Goal: Transaction & Acquisition: Purchase product/service

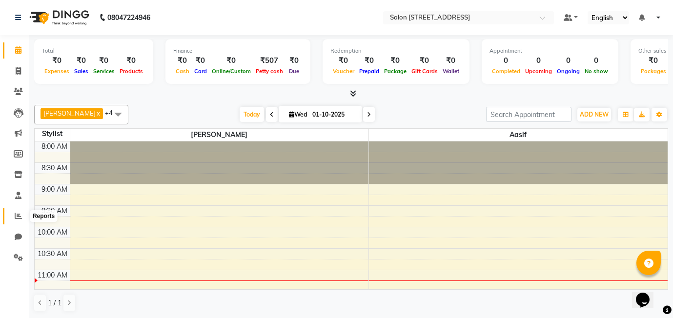
click at [16, 217] on icon at bounding box center [18, 215] width 7 height 7
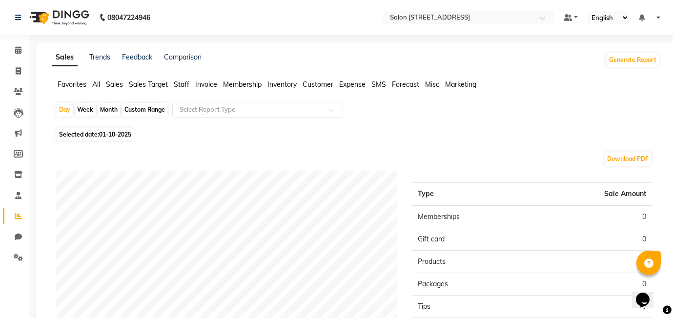
click at [122, 133] on span "01-10-2025" at bounding box center [115, 134] width 32 height 7
select select "10"
select select "2025"
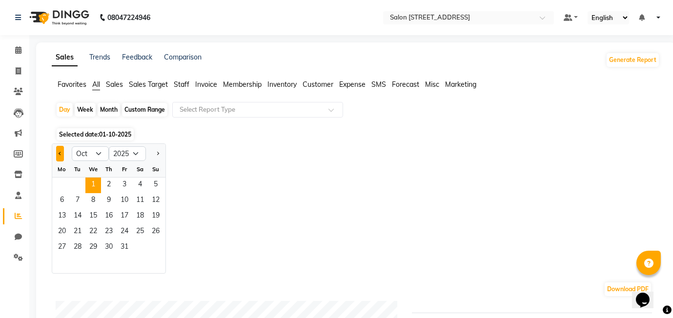
click at [62, 153] on button "Previous month" at bounding box center [60, 154] width 8 height 16
select select "9"
click at [83, 246] on span "30" at bounding box center [78, 248] width 16 height 16
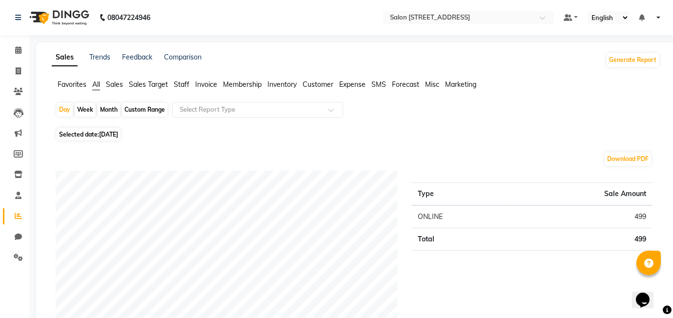
click at [354, 84] on span "Expense" at bounding box center [352, 84] width 26 height 9
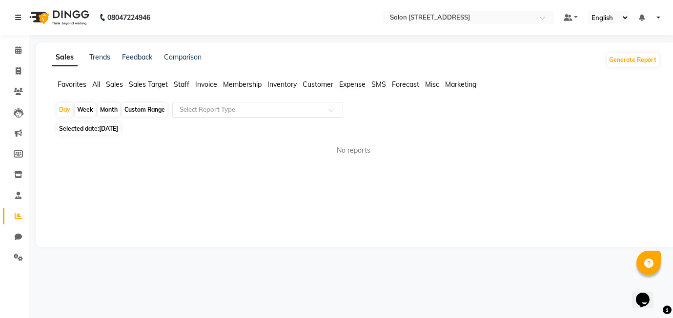
click at [269, 106] on input "text" at bounding box center [248, 110] width 141 height 10
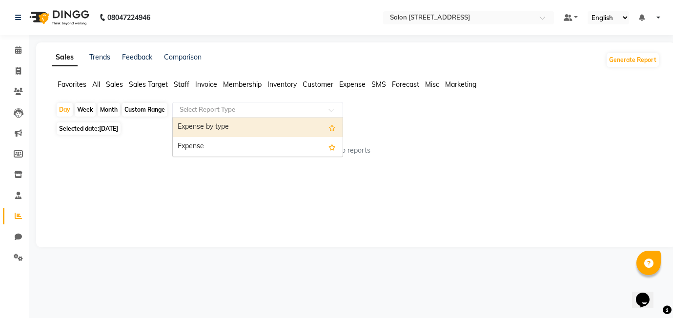
click at [254, 128] on div "Expense by type" at bounding box center [258, 128] width 170 height 20
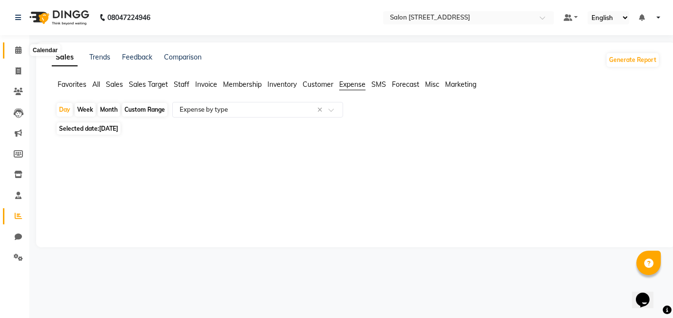
click at [18, 47] on icon at bounding box center [18, 49] width 6 height 7
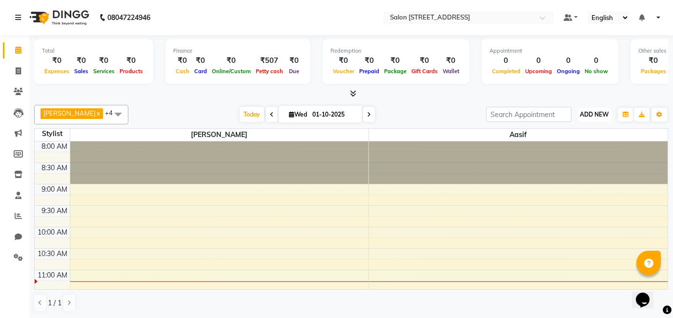
click at [607, 115] on span "ADD NEW" at bounding box center [594, 114] width 29 height 7
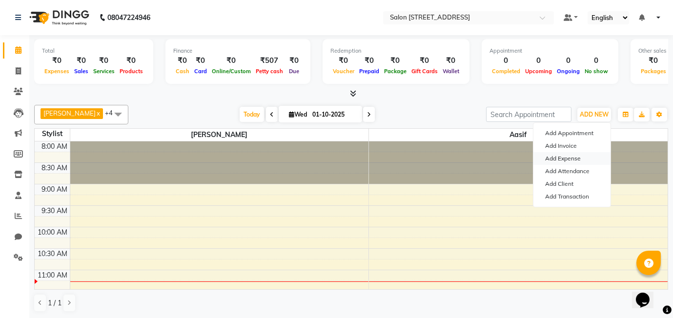
click at [583, 157] on link "Add Expense" at bounding box center [572, 158] width 77 height 13
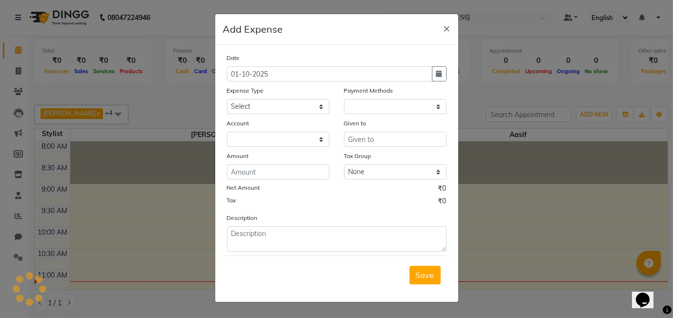
select select "1"
select select "7572"
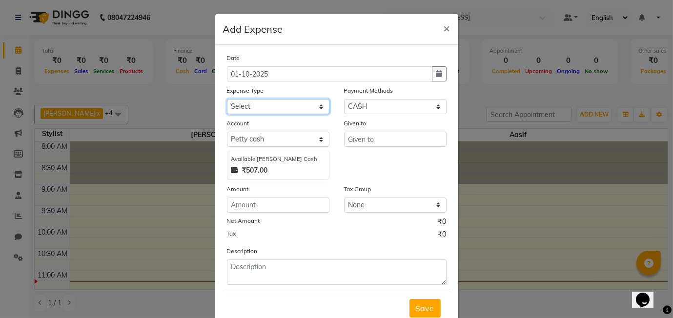
click at [297, 103] on select "Select Advance Salary Bank charges Car maintenance Cash transfer to bank Cash t…" at bounding box center [278, 106] width 103 height 15
select select "22794"
click at [227, 99] on select "Select Advance Salary Bank charges Car maintenance Cash transfer to bank Cash t…" at bounding box center [278, 106] width 103 height 15
click at [444, 74] on button "button" at bounding box center [439, 73] width 15 height 15
select select "10"
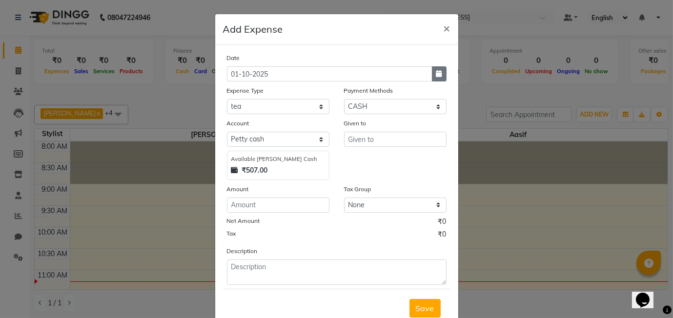
select select "2025"
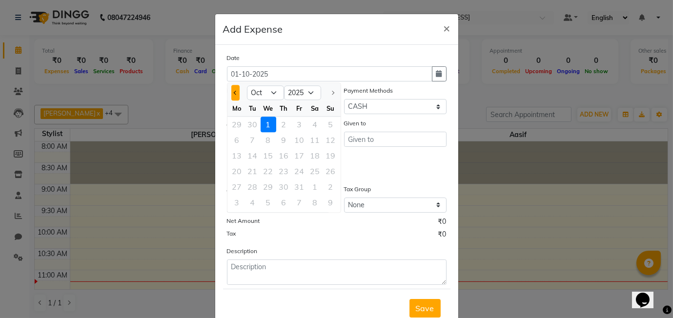
click at [235, 94] on span "Previous month" at bounding box center [235, 93] width 4 height 4
select select "9"
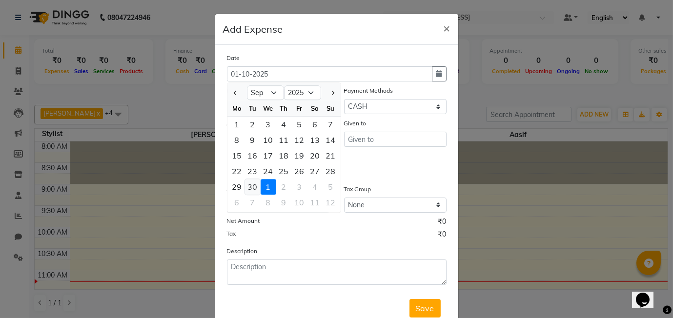
click at [251, 187] on div "30" at bounding box center [253, 187] width 16 height 16
type input "30-09-2025"
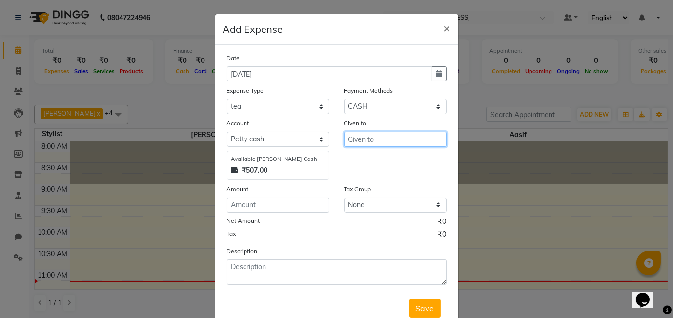
click at [388, 140] on input "text" at bounding box center [395, 139] width 103 height 15
type input "prashant"
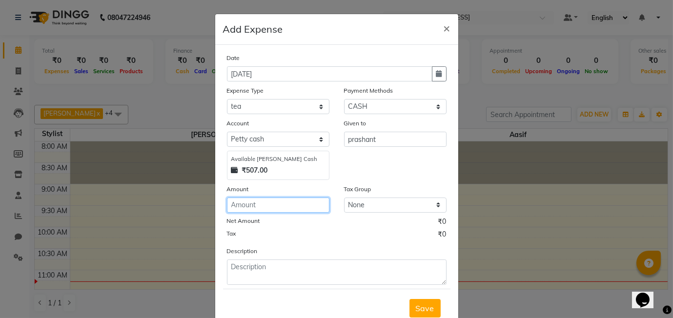
click at [265, 203] on input "number" at bounding box center [278, 205] width 103 height 15
type input "40"
click at [432, 313] on button "Save" at bounding box center [425, 308] width 31 height 19
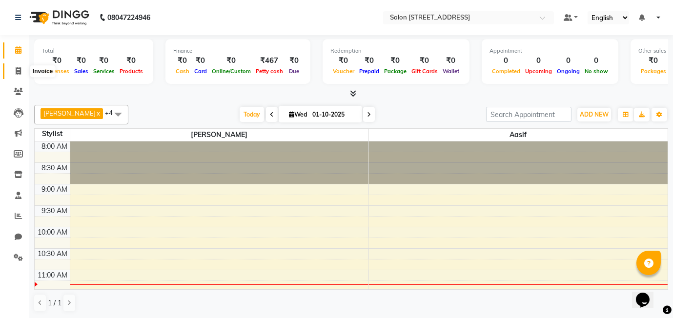
click at [16, 67] on icon at bounding box center [18, 70] width 5 height 7
select select "8448"
select select "service"
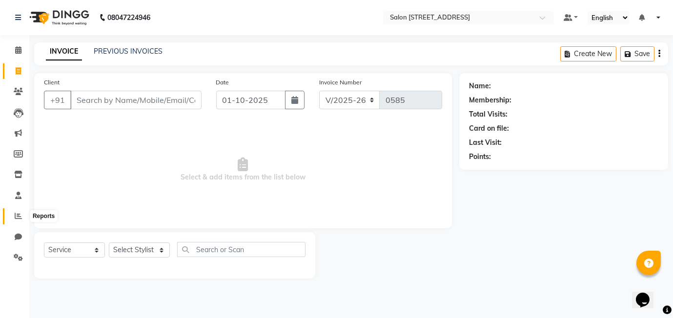
click at [19, 215] on icon at bounding box center [18, 215] width 7 height 7
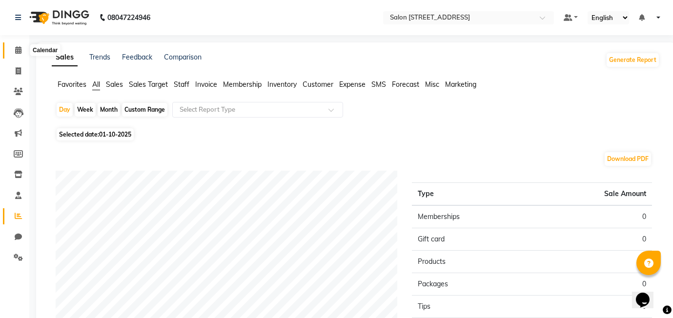
click at [19, 48] on icon at bounding box center [18, 49] width 6 height 7
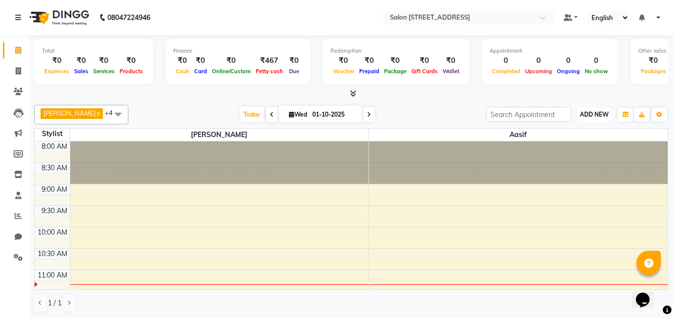
click at [593, 117] on span "ADD NEW" at bounding box center [594, 114] width 29 height 7
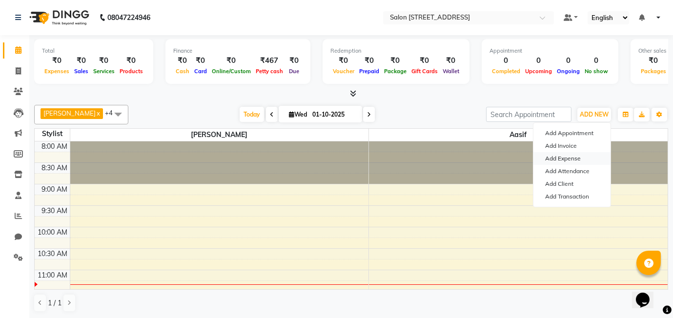
click at [575, 158] on link "Add Expense" at bounding box center [572, 158] width 77 height 13
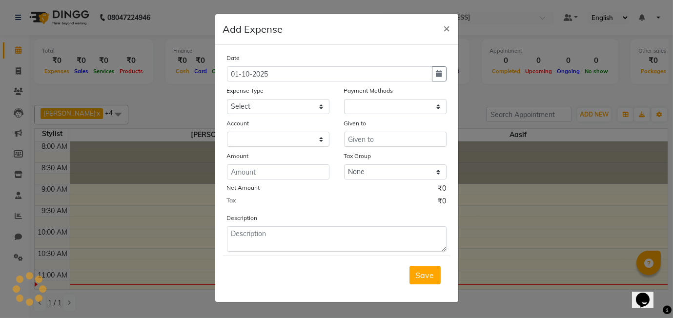
select select "1"
select select "7572"
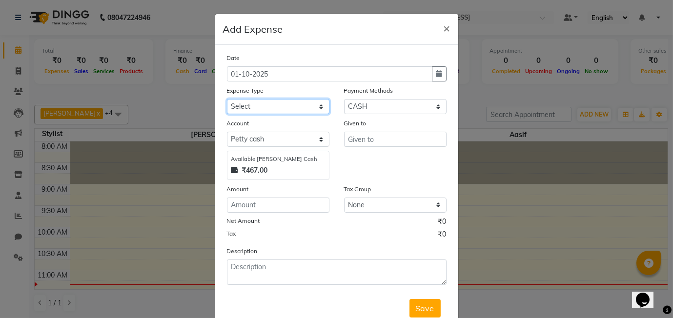
click at [269, 104] on select "Select Advance Salary Bank charges Car maintenance Cash transfer to bank Cash t…" at bounding box center [278, 106] width 103 height 15
select select "22707"
click at [227, 99] on select "Select Advance Salary Bank charges Car maintenance Cash transfer to bank Cash t…" at bounding box center [278, 106] width 103 height 15
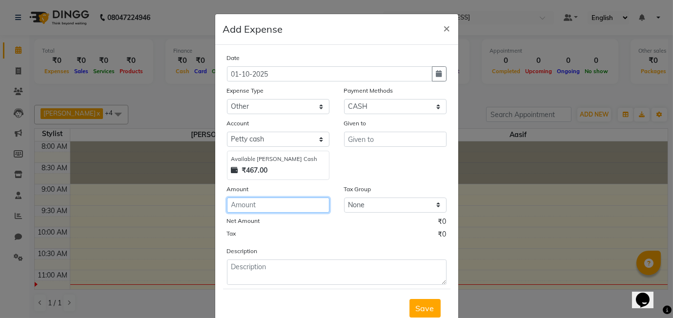
click at [260, 203] on input "number" at bounding box center [278, 205] width 103 height 15
type input "75"
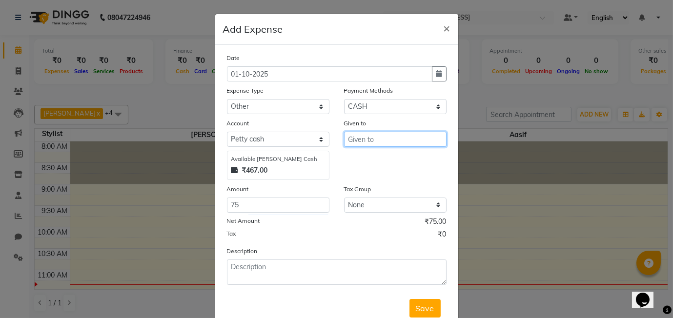
click at [394, 137] on input "text" at bounding box center [395, 139] width 103 height 15
type input "p"
type input "t"
click at [415, 163] on button "Ras hmi" at bounding box center [383, 160] width 77 height 16
type input "Rashmi"
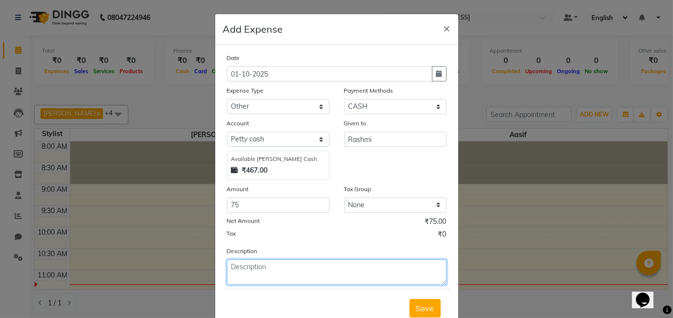
click at [231, 277] on textarea at bounding box center [337, 272] width 220 height 25
type textarea "zendu for decoration"
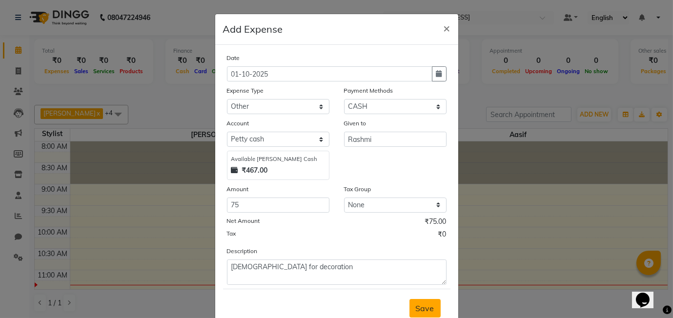
click at [432, 307] on span "Save" at bounding box center [425, 309] width 19 height 10
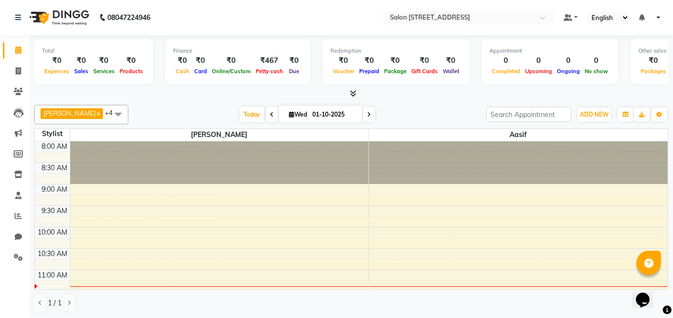
click at [432, 307] on div "1 / 1" at bounding box center [351, 303] width 634 height 19
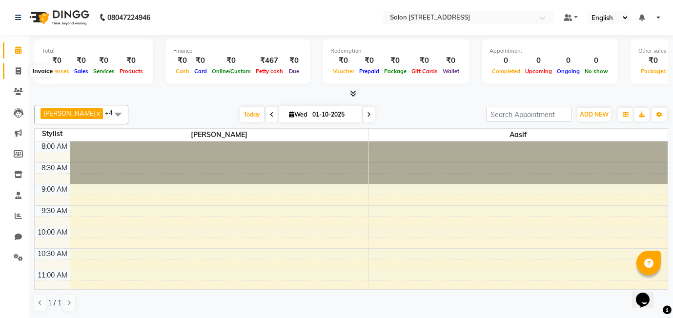
click at [17, 73] on icon at bounding box center [18, 70] width 5 height 7
select select "8448"
select select "service"
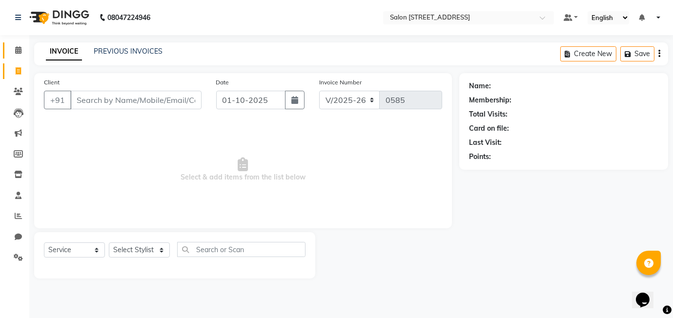
click at [21, 48] on span at bounding box center [18, 50] width 17 height 11
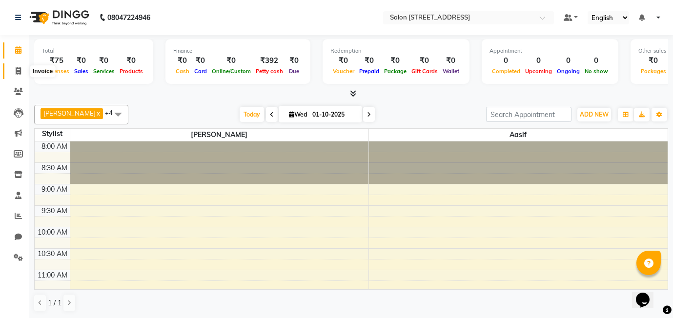
click at [18, 70] on icon at bounding box center [18, 70] width 5 height 7
select select "8448"
select select "service"
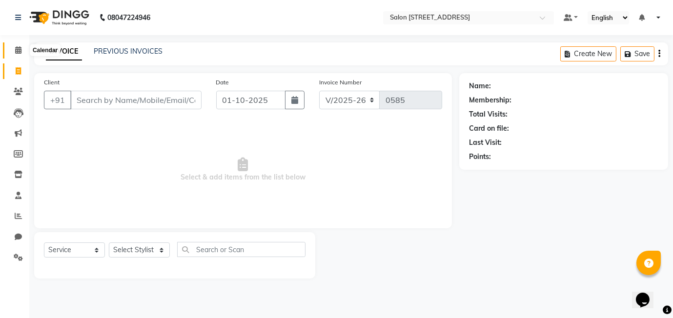
click at [20, 48] on icon at bounding box center [18, 49] width 6 height 7
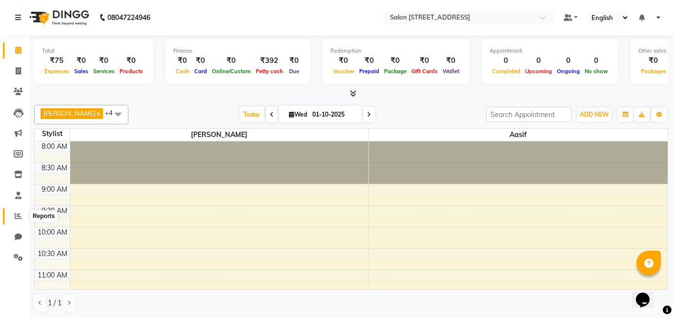
click at [17, 216] on icon at bounding box center [18, 215] width 7 height 7
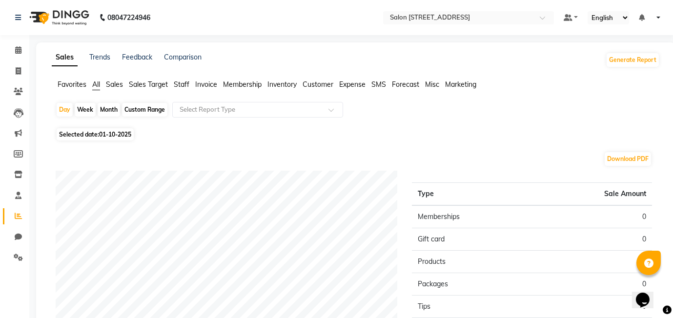
click at [112, 108] on div "Month" at bounding box center [109, 110] width 22 height 14
select select "10"
select select "2025"
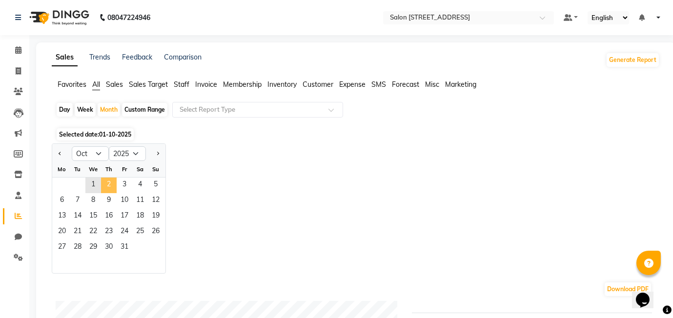
click at [111, 182] on span "2" at bounding box center [109, 186] width 16 height 16
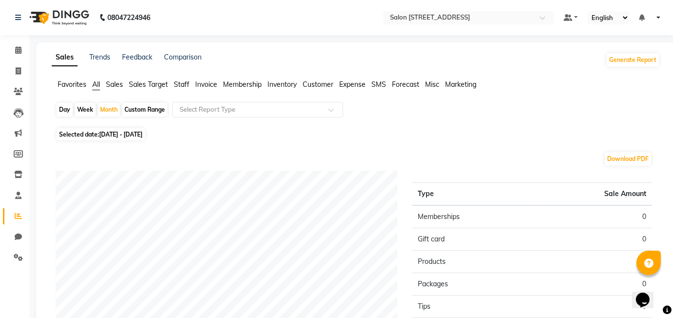
click at [111, 133] on span "01-10-2025 - 31-10-2025" at bounding box center [120, 134] width 43 height 7
select select "10"
select select "2025"
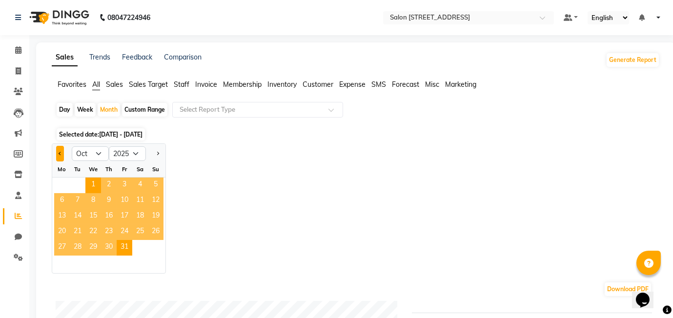
click at [58, 152] on button "Previous month" at bounding box center [60, 154] width 8 height 16
select select "9"
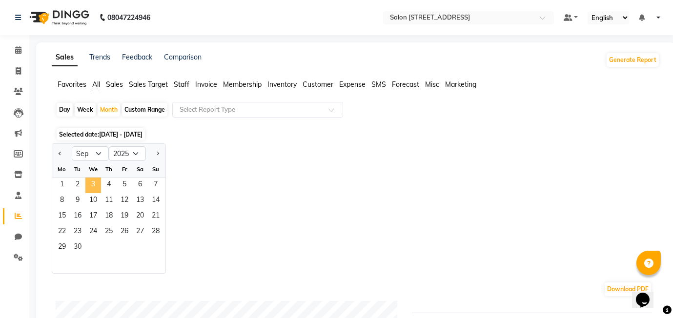
click at [93, 186] on span "3" at bounding box center [93, 186] width 16 height 16
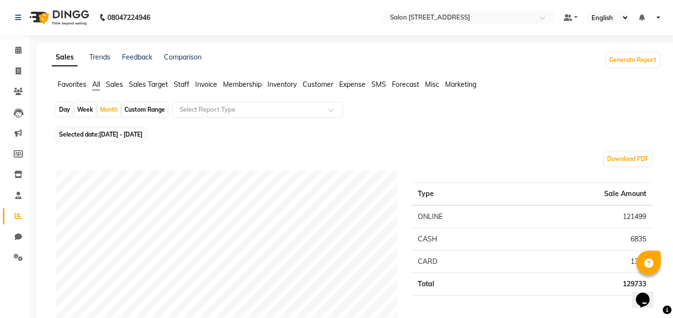
click at [217, 19] on nav "08047224946 Select Location × Salon 24, Baner Pashan Link Road Default Panel My…" at bounding box center [336, 17] width 673 height 35
click at [16, 71] on icon at bounding box center [18, 70] width 5 height 7
select select "service"
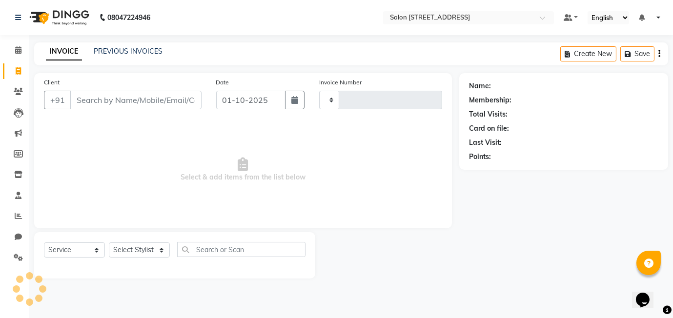
type input "0585"
select select "8448"
click at [115, 53] on link "PREVIOUS INVOICES" at bounding box center [128, 51] width 69 height 9
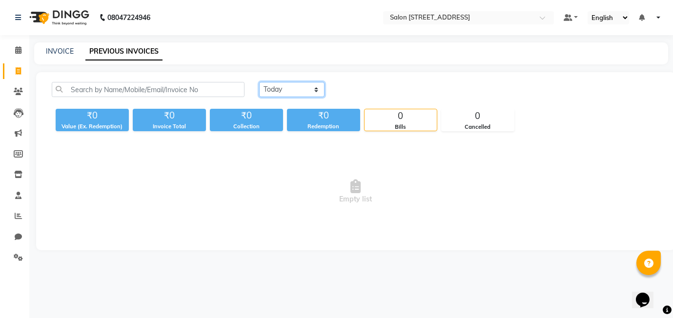
click at [292, 85] on select "Today Yesterday Custom Range" at bounding box center [291, 89] width 65 height 15
select select "yesterday"
click at [259, 82] on select "Today Yesterday Custom Range" at bounding box center [291, 89] width 65 height 15
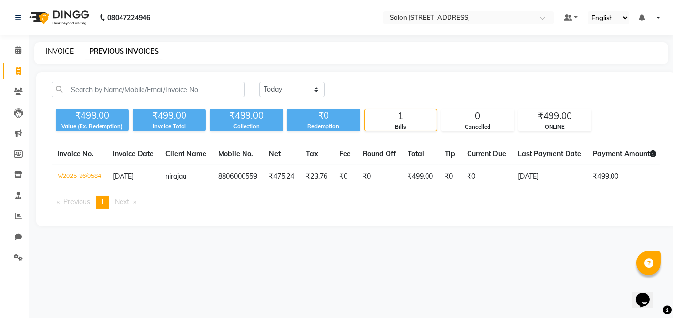
click at [64, 51] on link "INVOICE" at bounding box center [60, 51] width 28 height 9
select select "8448"
select select "service"
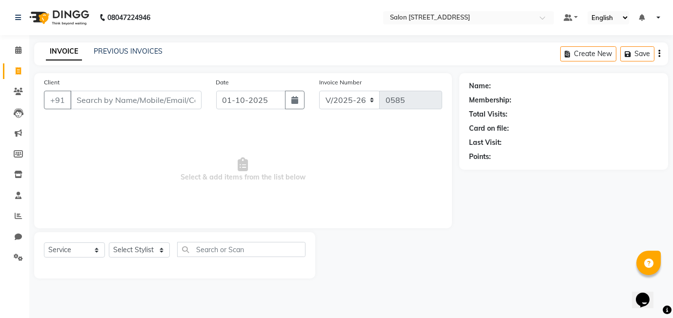
click at [84, 101] on input "Client" at bounding box center [135, 100] width 131 height 19
type input "8208376611"
click at [185, 106] on button "Add Client" at bounding box center [176, 100] width 50 height 19
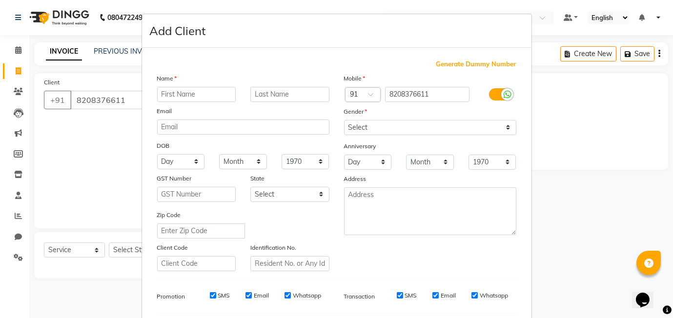
click at [188, 98] on input "text" at bounding box center [196, 94] width 79 height 15
type input "bhavani"
click at [277, 91] on input "text" at bounding box center [289, 94] width 79 height 15
type input "611"
click at [406, 131] on select "Select Male Female Other Prefer Not To Say" at bounding box center [430, 127] width 172 height 15
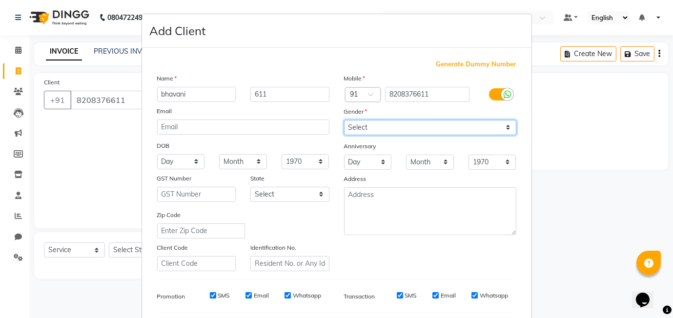
select select "female"
click at [344, 120] on select "Select Male Female Other Prefer Not To Say" at bounding box center [430, 127] width 172 height 15
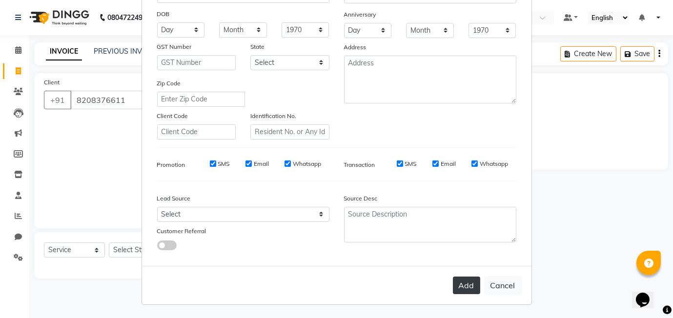
click at [471, 290] on button "Add" at bounding box center [466, 286] width 27 height 18
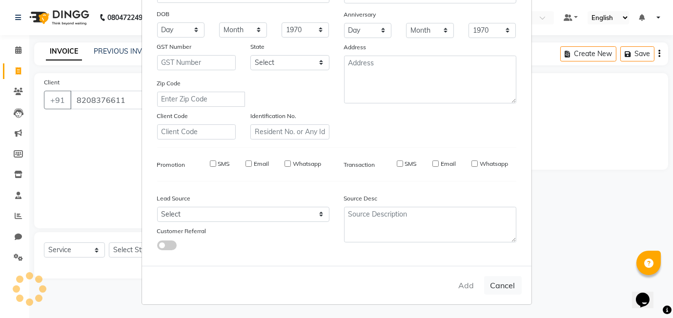
select select
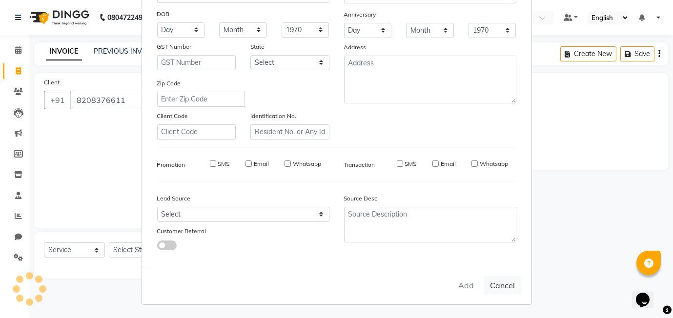
select select
checkbox input "false"
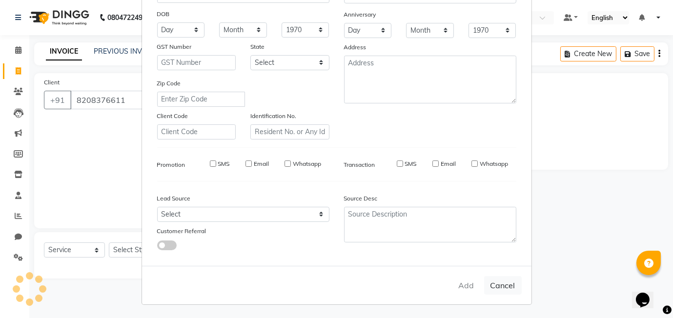
checkbox input "false"
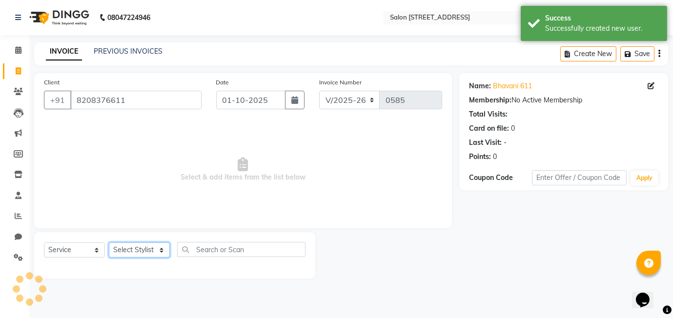
click at [148, 255] on select "Select Stylist [PERSON_NAME] Manager [PERSON_NAME]" at bounding box center [139, 250] width 61 height 15
select select "90774"
click at [109, 243] on select "Select Stylist [PERSON_NAME] Manager [PERSON_NAME]" at bounding box center [139, 250] width 61 height 15
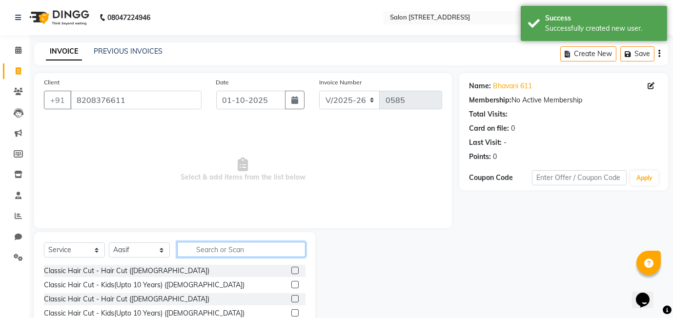
click at [214, 250] on input "text" at bounding box center [241, 249] width 128 height 15
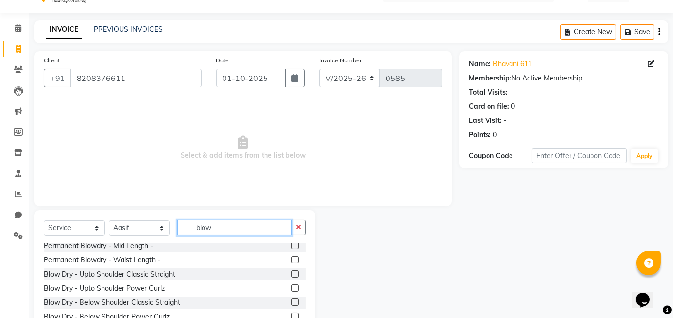
scroll to position [59, 0]
type input "blow"
click at [295, 274] on label at bounding box center [294, 274] width 7 height 7
click at [295, 274] on input "checkbox" at bounding box center [294, 275] width 6 height 6
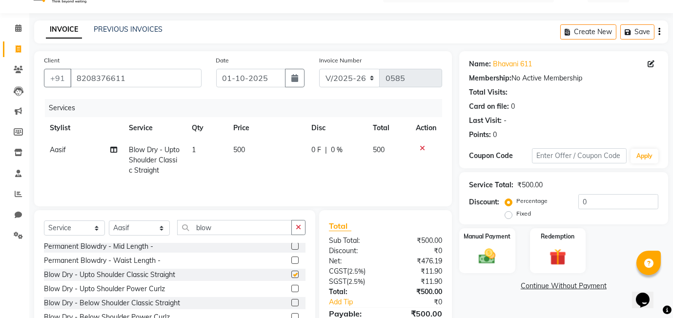
checkbox input "false"
click at [243, 147] on span "500" at bounding box center [239, 149] width 12 height 9
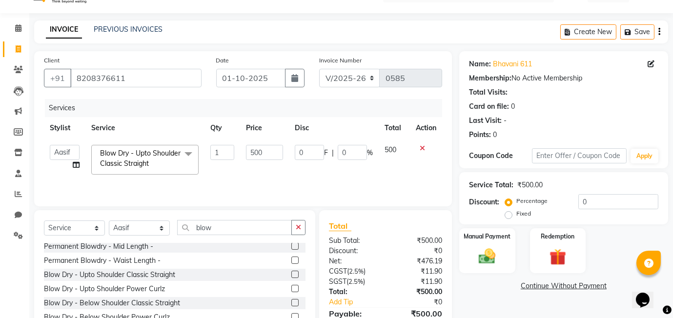
click at [289, 146] on td "0 F | 0 %" at bounding box center [334, 159] width 90 height 41
click at [266, 157] on input "500" at bounding box center [264, 152] width 37 height 15
type input "5"
type input "3"
type input "200"
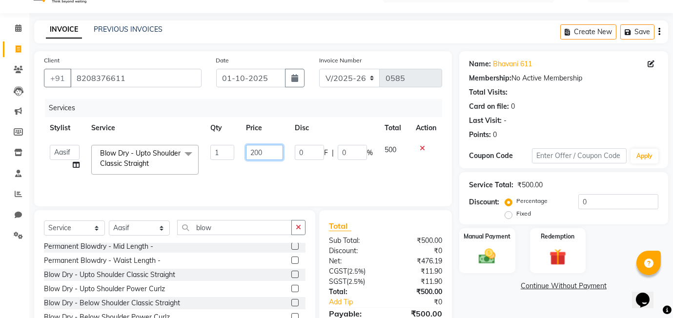
scroll to position [72, 0]
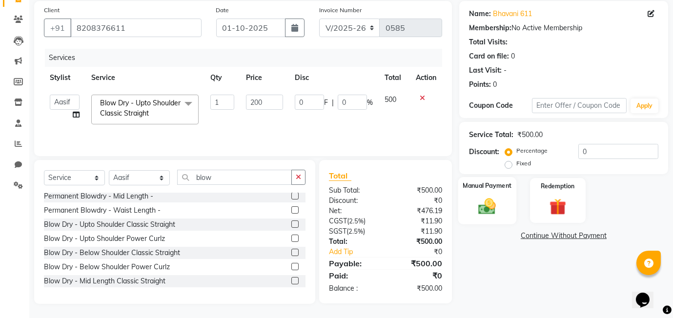
click at [497, 220] on div "Manual Payment" at bounding box center [487, 200] width 58 height 47
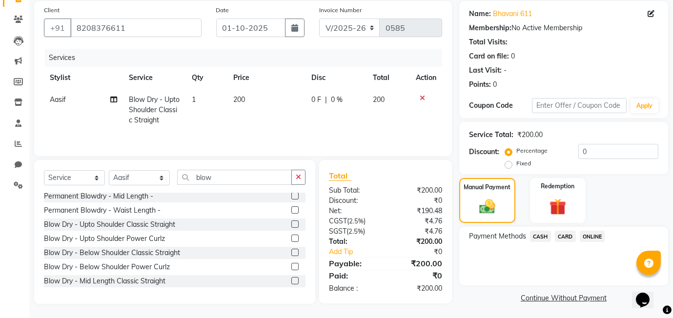
click at [603, 234] on span "ONLINE" at bounding box center [592, 236] width 25 height 11
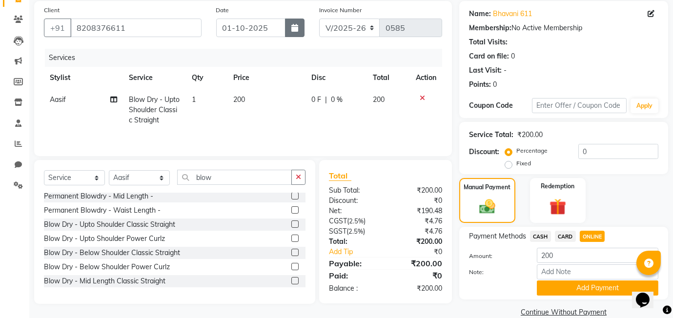
click at [299, 25] on button "button" at bounding box center [295, 28] width 20 height 19
select select "10"
select select "2025"
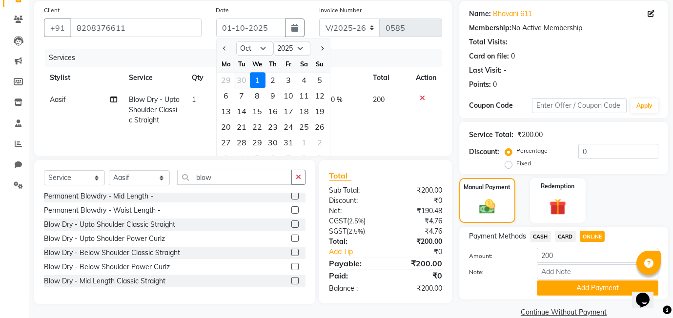
click at [245, 78] on div "30" at bounding box center [242, 80] width 16 height 16
type input "30-09-2025"
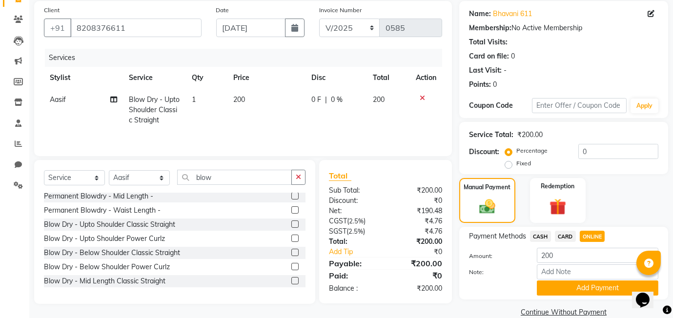
scroll to position [89, 0]
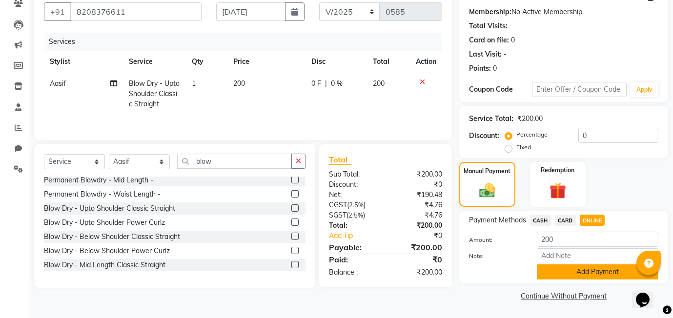
click at [586, 273] on button "Add Payment" at bounding box center [598, 272] width 122 height 15
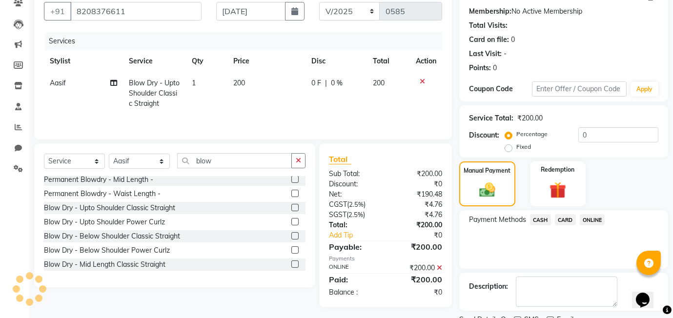
scroll to position [129, 0]
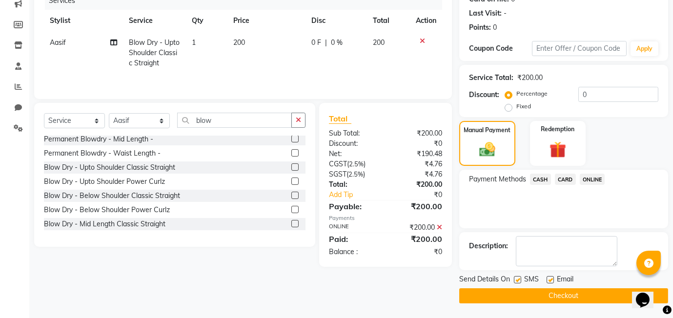
click at [525, 294] on button "Checkout" at bounding box center [563, 296] width 209 height 15
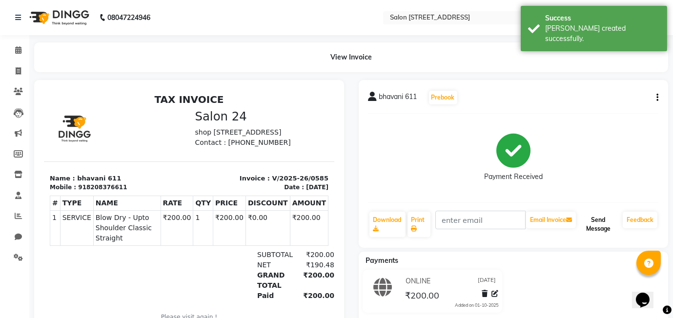
click at [599, 232] on button "Send Message" at bounding box center [598, 224] width 41 height 25
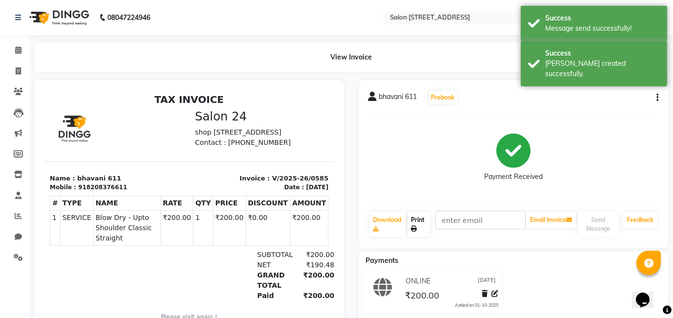
click at [414, 224] on link "Print" at bounding box center [419, 224] width 23 height 25
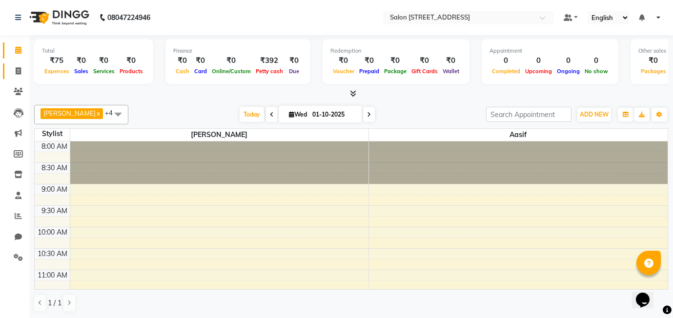
click at [19, 72] on icon at bounding box center [18, 70] width 5 height 7
select select "8448"
select select "service"
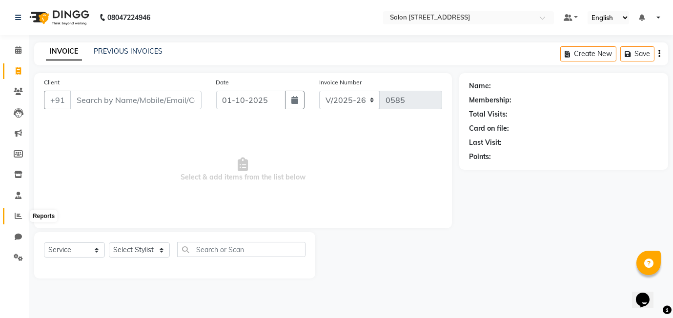
click at [18, 214] on icon at bounding box center [18, 215] width 7 height 7
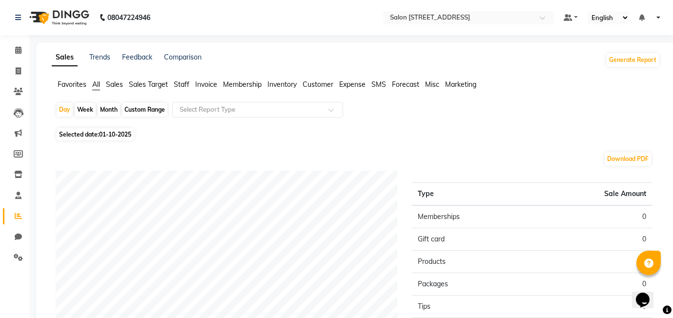
click at [110, 109] on div "Month" at bounding box center [109, 110] width 22 height 14
select select "10"
select select "2025"
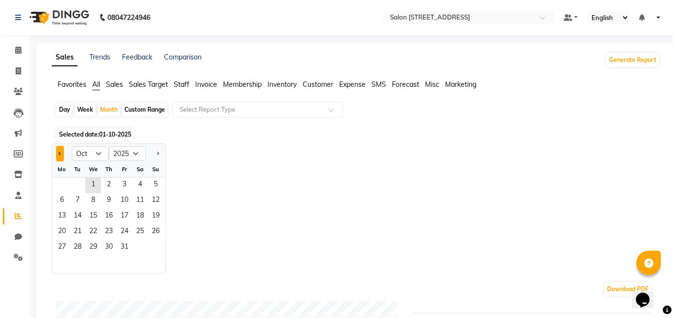
click at [58, 154] on button "Previous month" at bounding box center [60, 154] width 8 height 16
select select "9"
click at [79, 182] on span "2" at bounding box center [78, 186] width 16 height 16
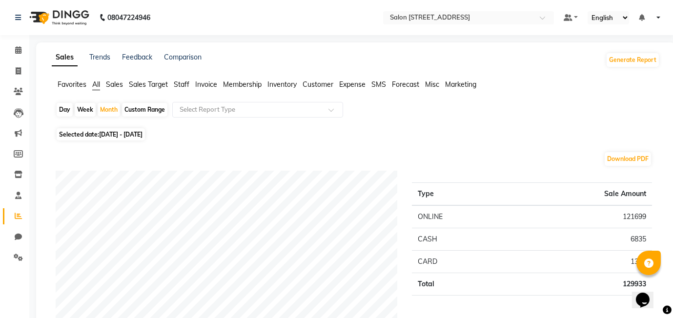
click at [119, 139] on span "Selected date: 01-09-2025 - 30-09-2025" at bounding box center [101, 134] width 88 height 12
select select "9"
select select "2025"
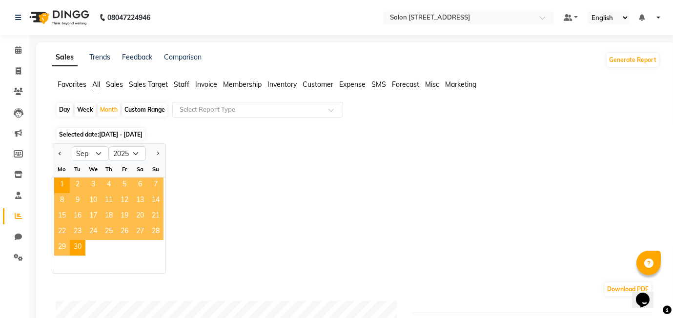
click at [325, 83] on span "Customer" at bounding box center [318, 84] width 31 height 9
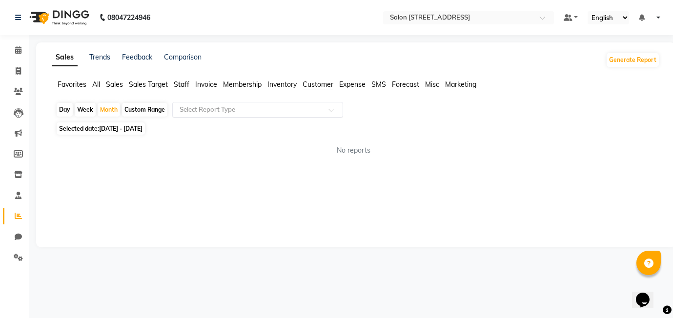
click at [214, 111] on input "text" at bounding box center [248, 110] width 141 height 10
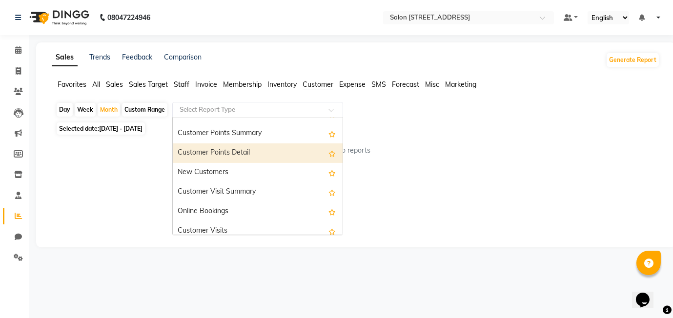
scroll to position [156, 0]
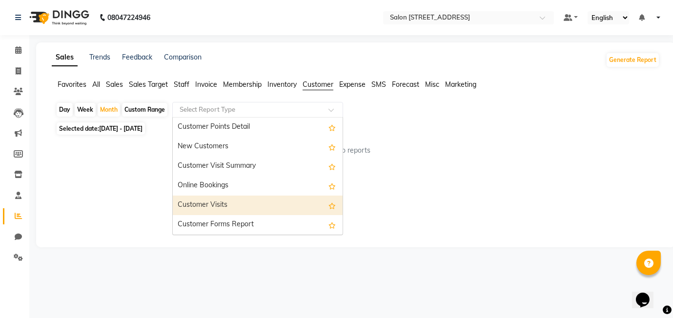
click at [209, 201] on div "Customer Visits" at bounding box center [258, 206] width 170 height 20
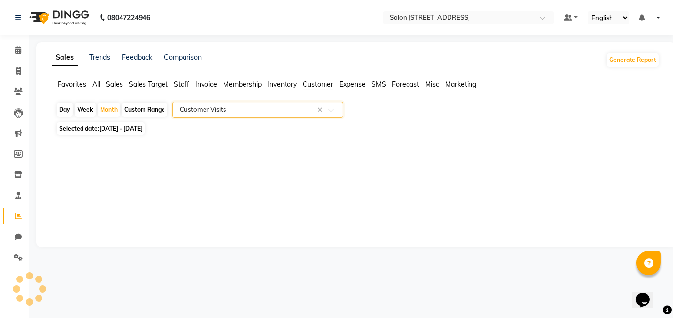
click at [250, 110] on input "text" at bounding box center [248, 110] width 141 height 10
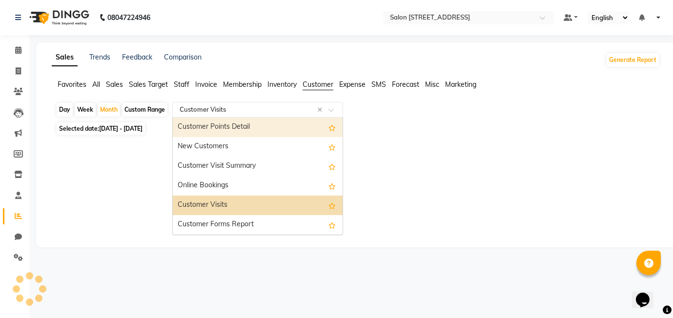
click at [461, 140] on div at bounding box center [354, 146] width 612 height 16
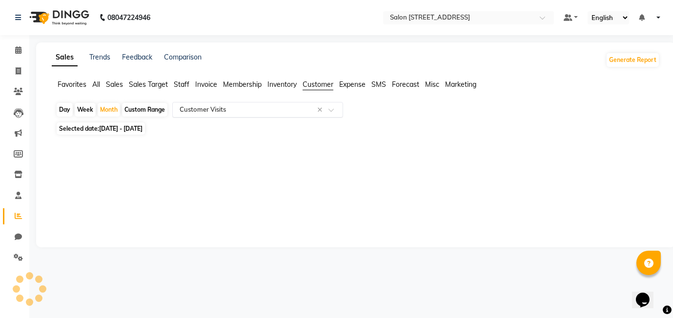
click at [290, 108] on input "text" at bounding box center [248, 110] width 141 height 10
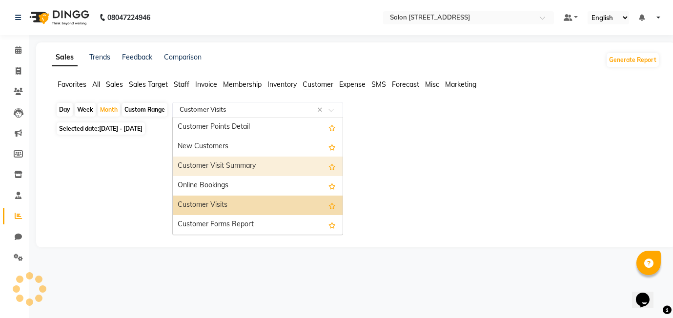
click at [277, 160] on div "Customer Visit Summary" at bounding box center [258, 167] width 170 height 20
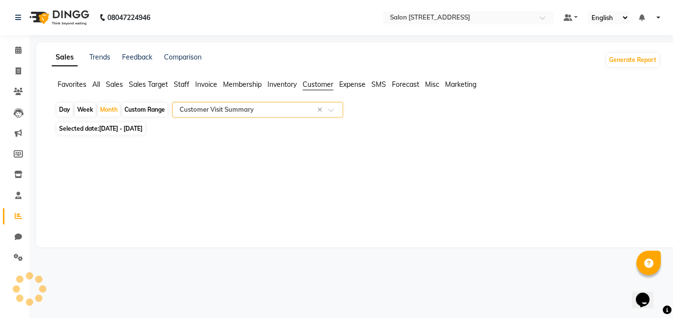
select select "full_report"
select select "csv"
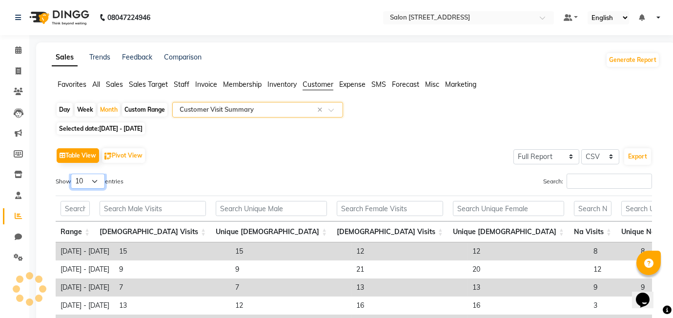
click at [96, 183] on select "10 25 50 100" at bounding box center [88, 181] width 34 height 15
select select "100"
click at [72, 174] on select "10 25 50 100" at bounding box center [88, 181] width 34 height 15
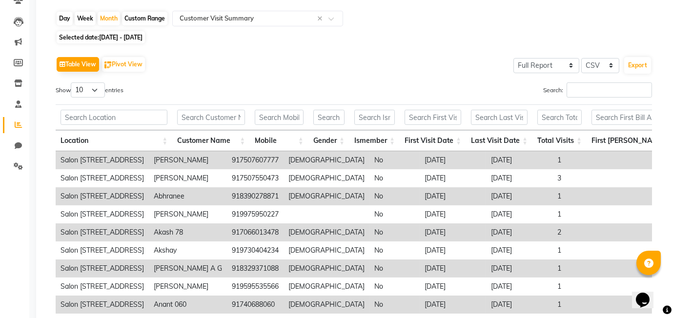
scroll to position [85, 0]
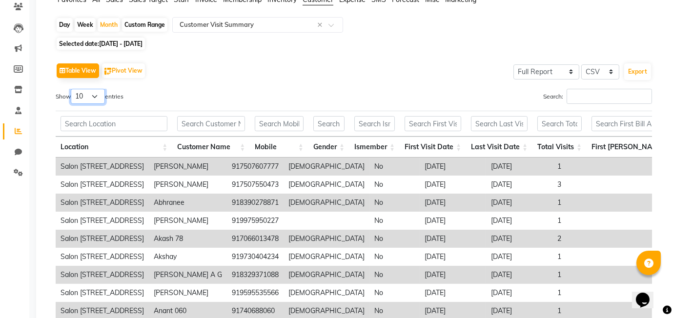
click at [94, 95] on select "10 25 50 100" at bounding box center [88, 96] width 34 height 15
select select "100"
click at [72, 89] on select "10 25 50 100" at bounding box center [88, 96] width 34 height 15
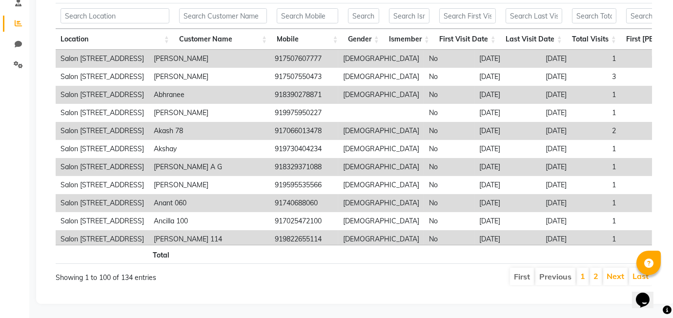
scroll to position [0, 0]
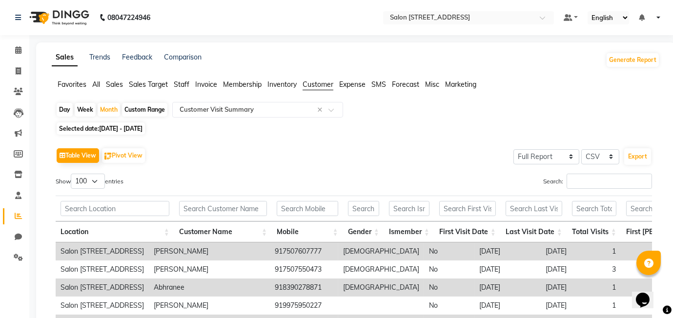
click at [101, 127] on span "01-09-2025 - 30-09-2025" at bounding box center [120, 128] width 43 height 7
select select "9"
select select "2025"
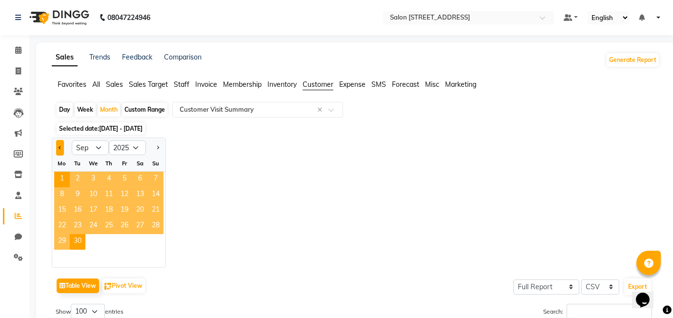
click at [57, 146] on button "Previous month" at bounding box center [60, 148] width 8 height 16
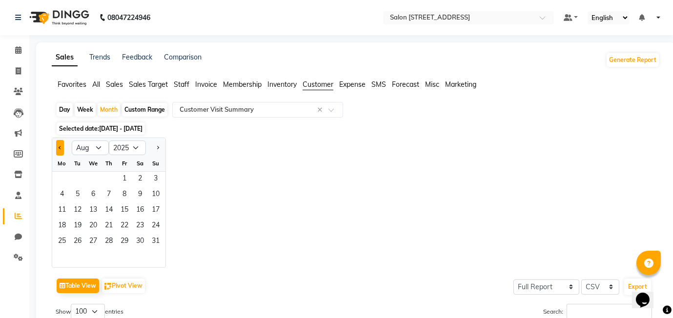
click at [57, 146] on button "Previous month" at bounding box center [60, 148] width 8 height 16
select select "7"
click at [98, 181] on span "2" at bounding box center [93, 180] width 16 height 16
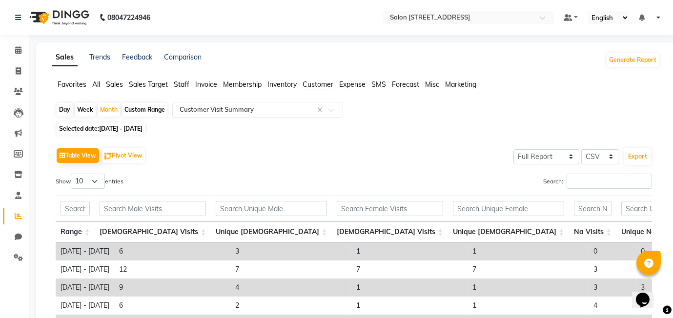
click at [100, 81] on span "All" at bounding box center [96, 84] width 8 height 9
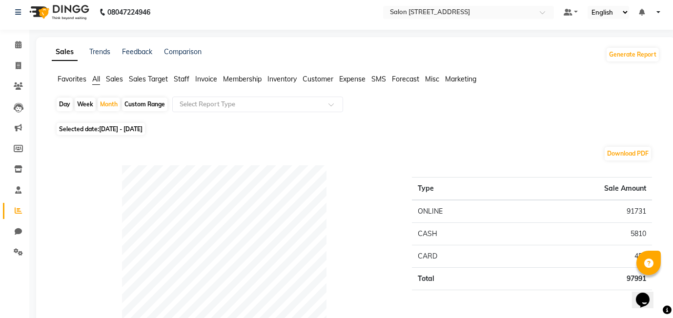
scroll to position [6, 0]
click at [143, 127] on span "01-07-2025 - 31-07-2025" at bounding box center [120, 127] width 43 height 7
select select "7"
select select "2025"
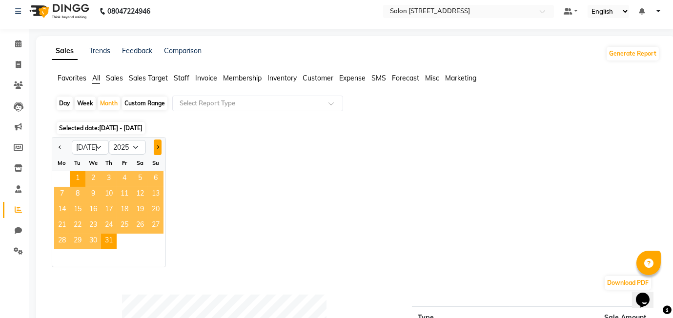
click at [159, 148] on button "Next month" at bounding box center [158, 148] width 8 height 16
select select "8"
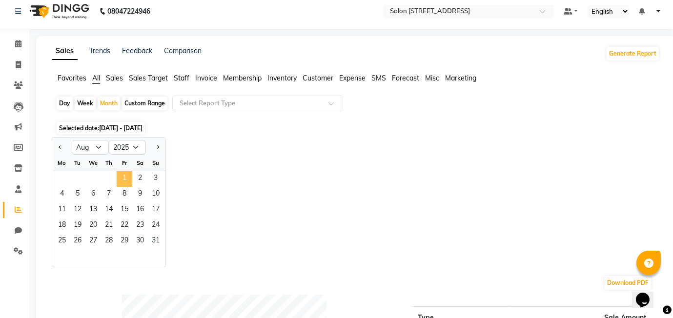
click at [124, 176] on span "1" at bounding box center [125, 179] width 16 height 16
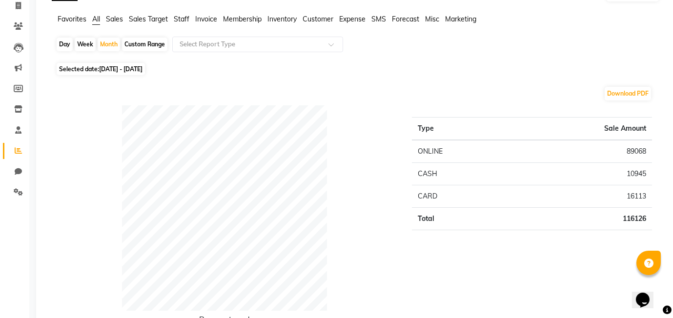
scroll to position [0, 0]
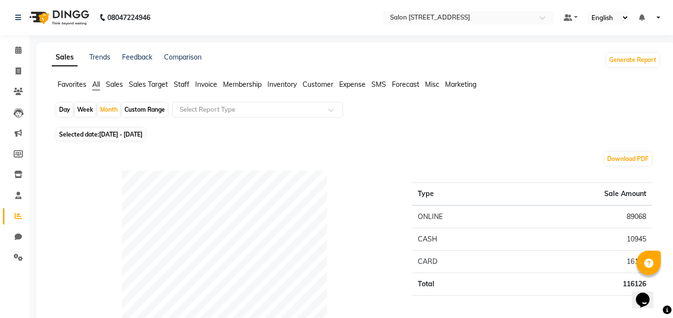
click at [140, 132] on span "01-08-2025 - 31-08-2025" at bounding box center [120, 134] width 43 height 7
select select "8"
select select "2025"
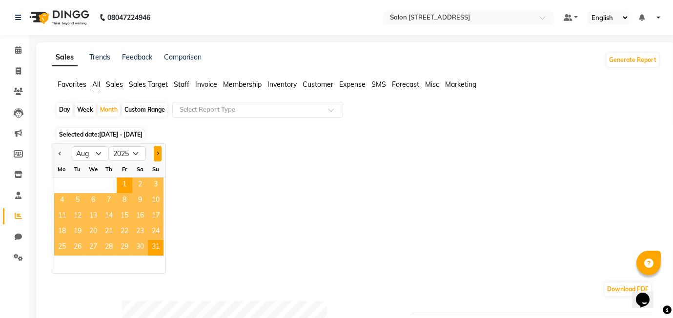
click at [158, 150] on button "Next month" at bounding box center [158, 154] width 8 height 16
select select "9"
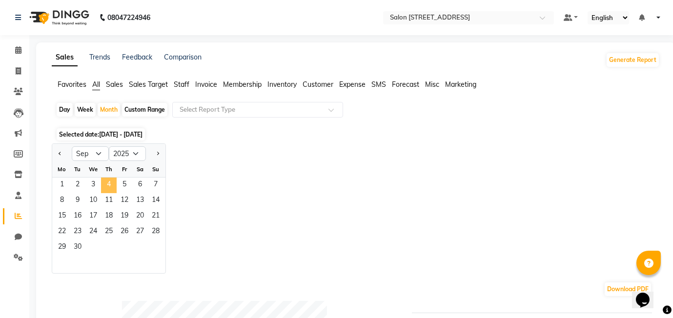
click at [109, 186] on span "4" at bounding box center [109, 186] width 16 height 16
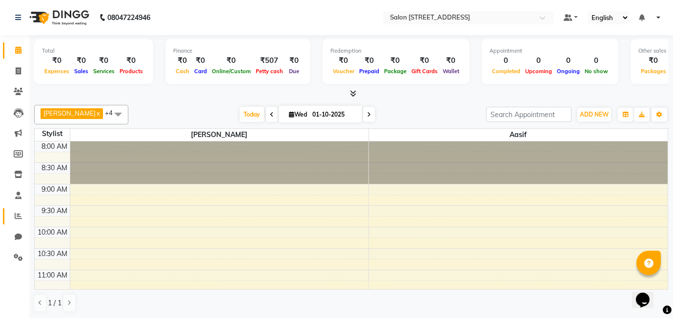
click at [20, 212] on icon at bounding box center [18, 215] width 7 height 7
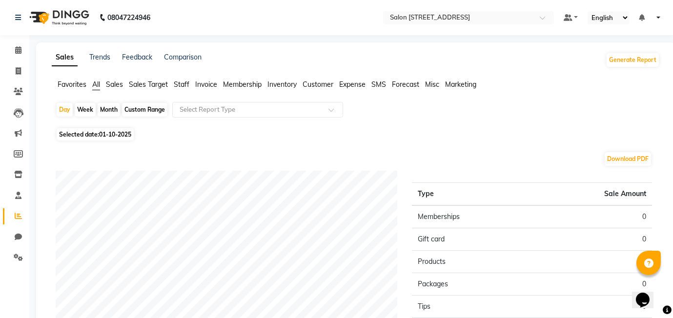
click at [109, 106] on div "Month" at bounding box center [109, 110] width 22 height 14
select select "10"
select select "2025"
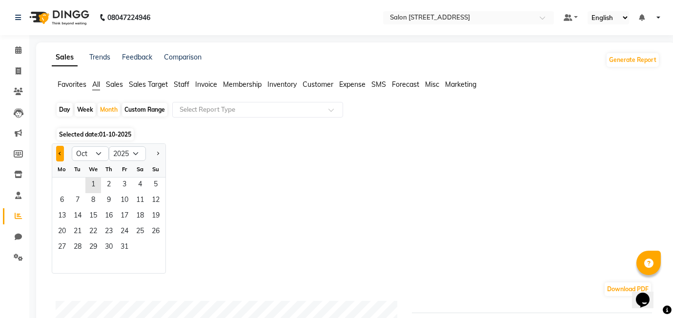
click at [62, 151] on button "Previous month" at bounding box center [60, 154] width 8 height 16
select select "9"
click at [78, 187] on span "2" at bounding box center [78, 186] width 16 height 16
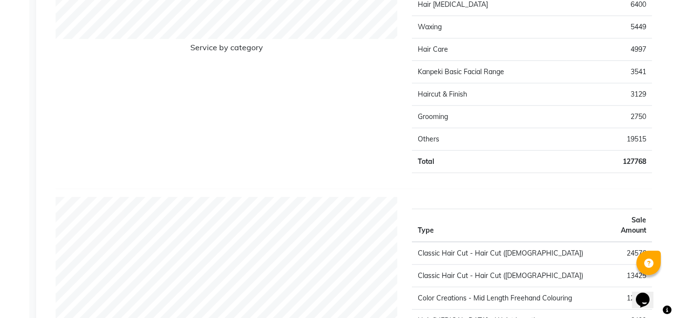
scroll to position [1233, 0]
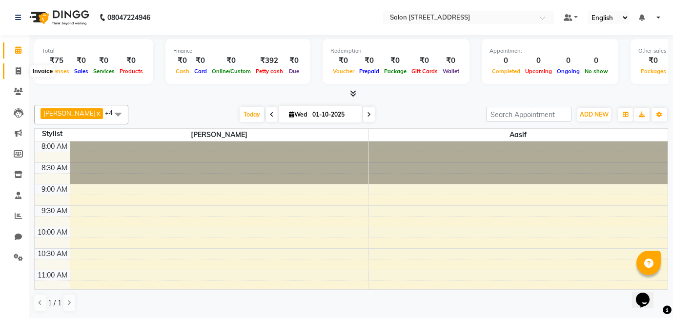
click at [16, 71] on icon at bounding box center [18, 70] width 5 height 7
select select "8448"
select select "service"
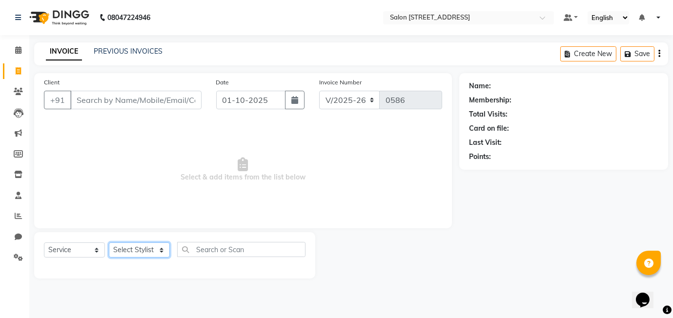
click at [144, 248] on select "Select Stylist [PERSON_NAME] Manager [PERSON_NAME]" at bounding box center [139, 250] width 61 height 15
select select "90774"
click at [109, 243] on select "Select Stylist [PERSON_NAME] Manager [PERSON_NAME]" at bounding box center [139, 250] width 61 height 15
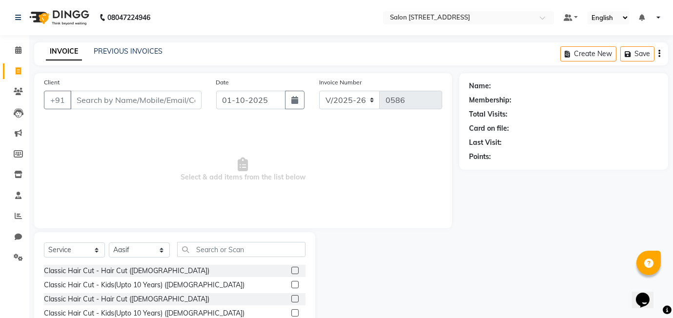
click at [296, 272] on label at bounding box center [294, 270] width 7 height 7
click at [296, 272] on input "checkbox" at bounding box center [294, 271] width 6 height 6
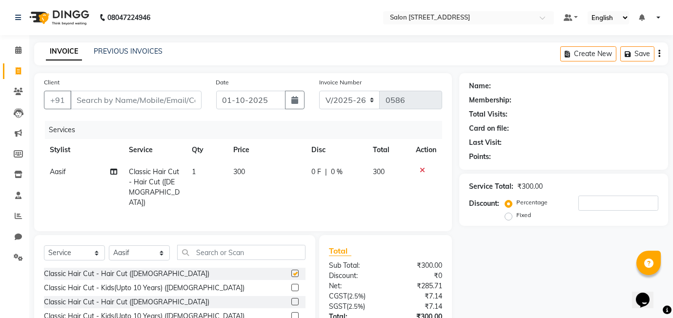
checkbox input "false"
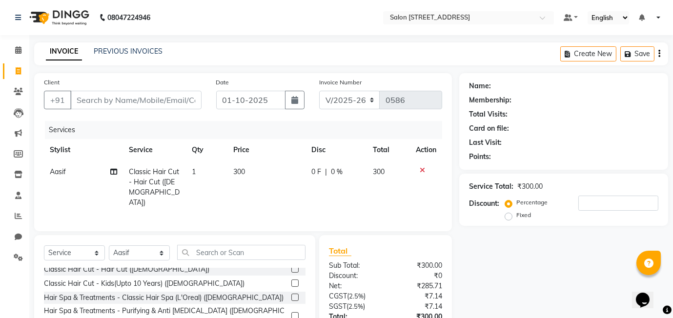
scroll to position [34, 0]
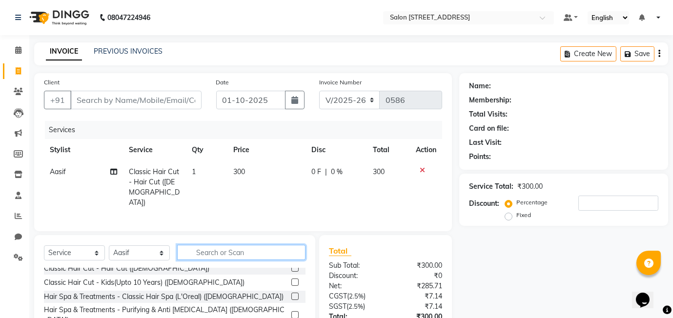
click at [226, 250] on input "text" at bounding box center [241, 252] width 128 height 15
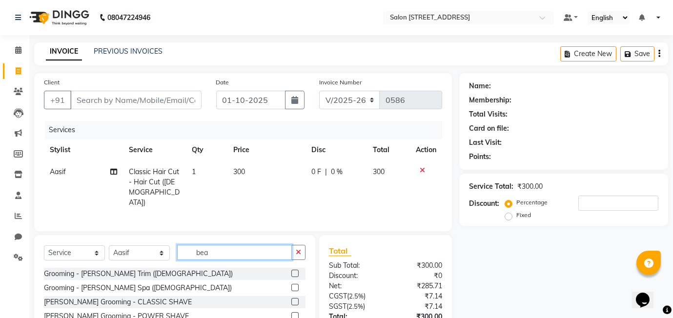
scroll to position [15, 0]
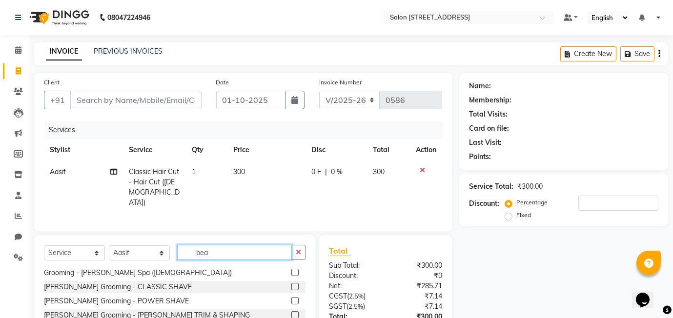
type input "bea"
click at [295, 312] on label at bounding box center [294, 314] width 7 height 7
click at [295, 312] on input "checkbox" at bounding box center [294, 315] width 6 height 6
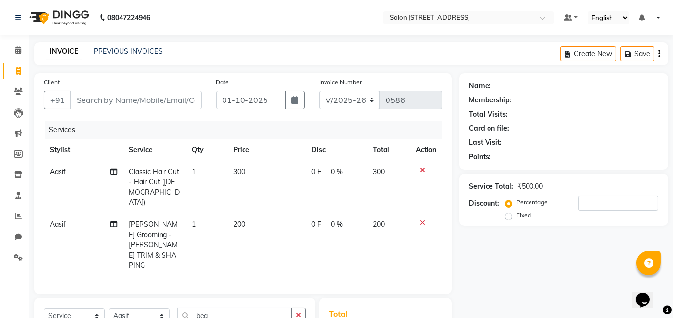
checkbox input "false"
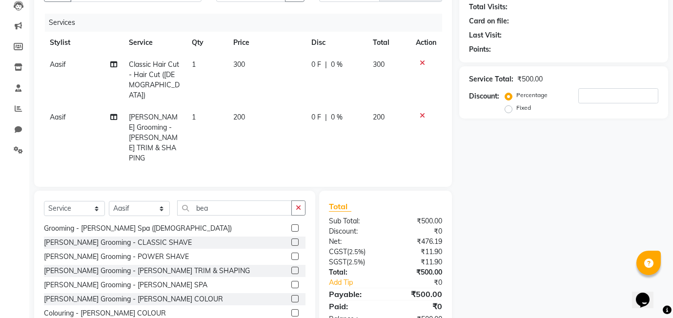
scroll to position [0, 0]
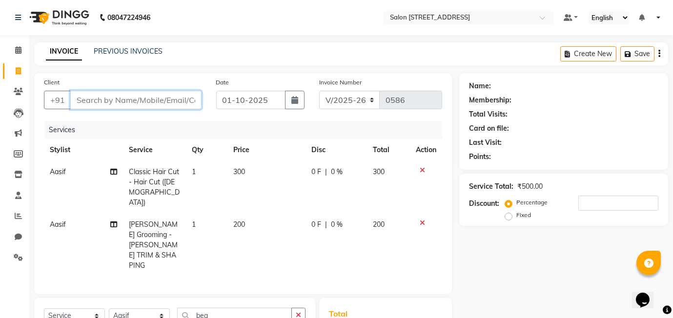
click at [147, 105] on input "Client" at bounding box center [135, 100] width 131 height 19
type input "0"
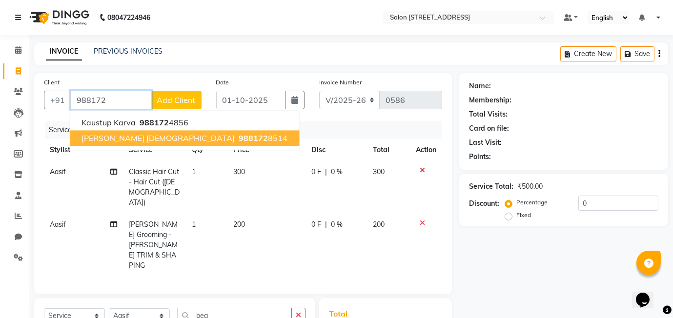
click at [182, 135] on button "[PERSON_NAME] [DEMOGRAPHIC_DATA] 988172 8514" at bounding box center [184, 138] width 229 height 16
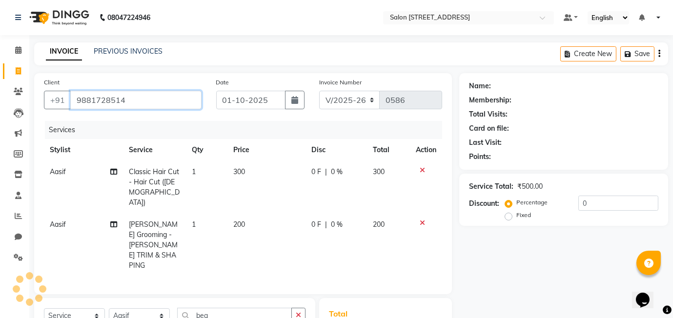
type input "9881728514"
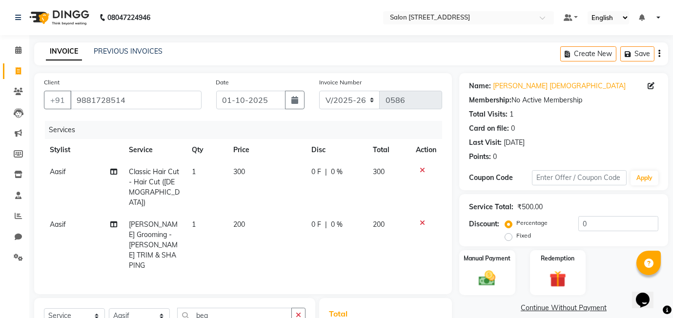
scroll to position [107, 0]
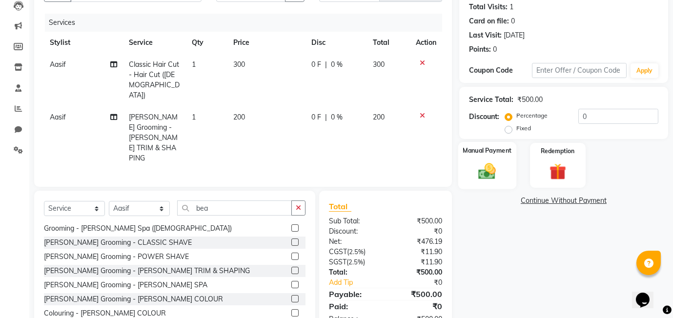
click at [504, 174] on div "Manual Payment" at bounding box center [487, 165] width 58 height 47
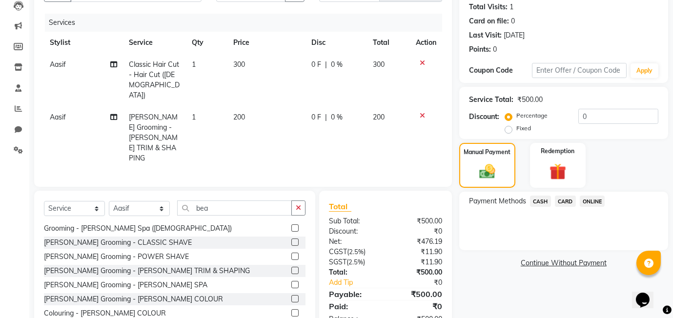
click at [600, 202] on span "ONLINE" at bounding box center [592, 201] width 25 height 11
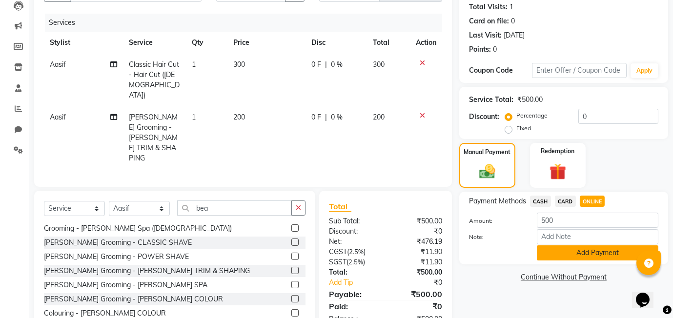
click at [618, 256] on button "Add Payment" at bounding box center [598, 253] width 122 height 15
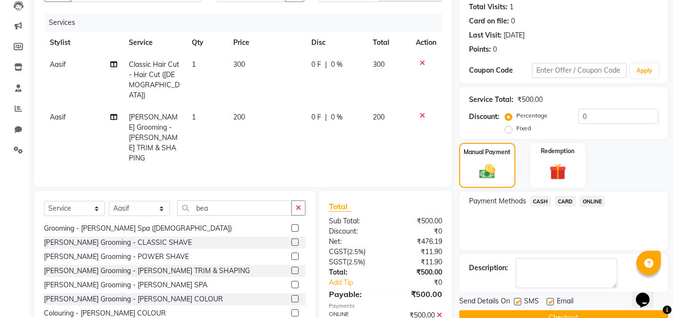
scroll to position [129, 0]
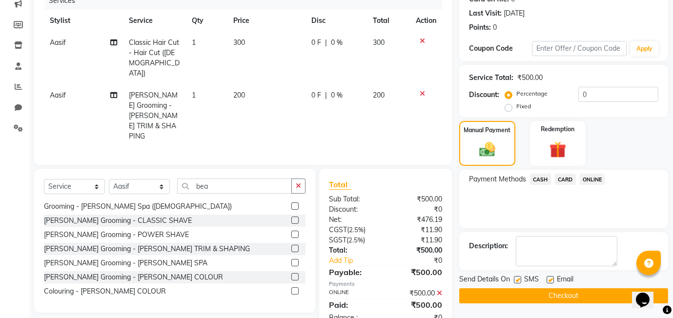
click at [530, 290] on button "Checkout" at bounding box center [563, 296] width 209 height 15
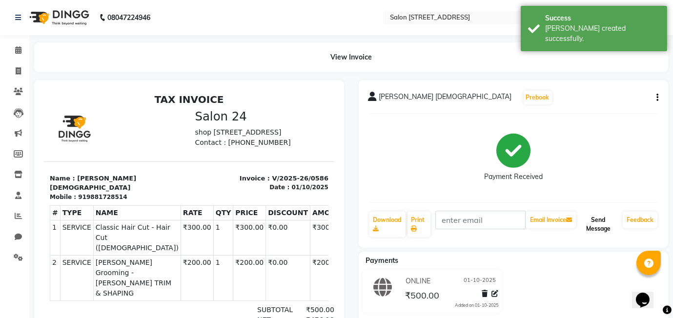
click at [594, 217] on button "Send Message" at bounding box center [598, 224] width 41 height 25
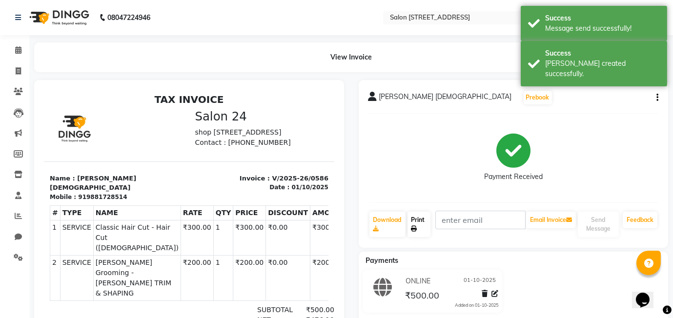
click at [417, 224] on link "Print" at bounding box center [419, 224] width 23 height 25
